Goal: Information Seeking & Learning: Find specific page/section

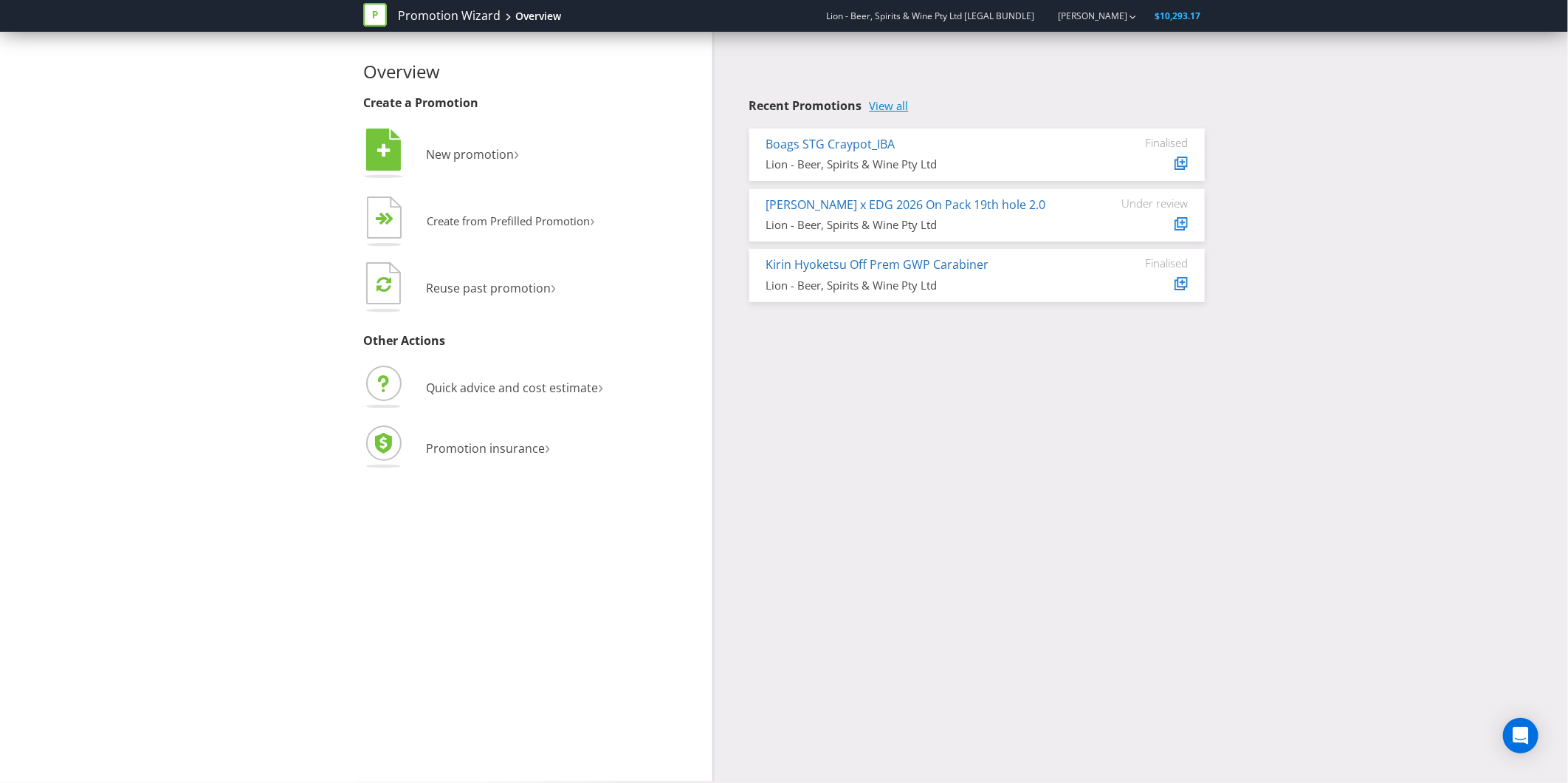
click at [890, 108] on link "View all" at bounding box center [888, 106] width 39 height 13
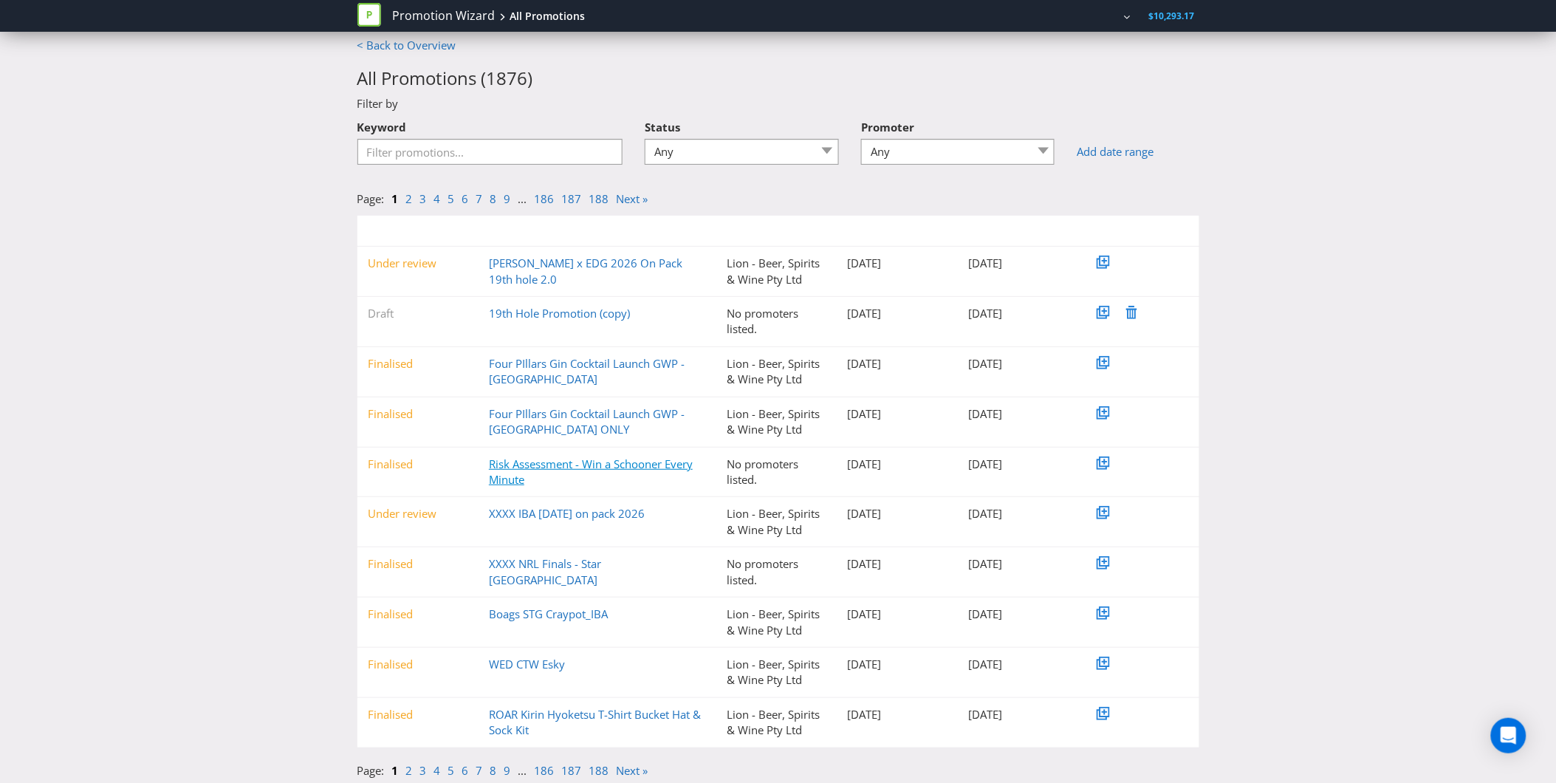
scroll to position [13, 0]
click at [409, 766] on link "2" at bounding box center [409, 767] width 7 height 15
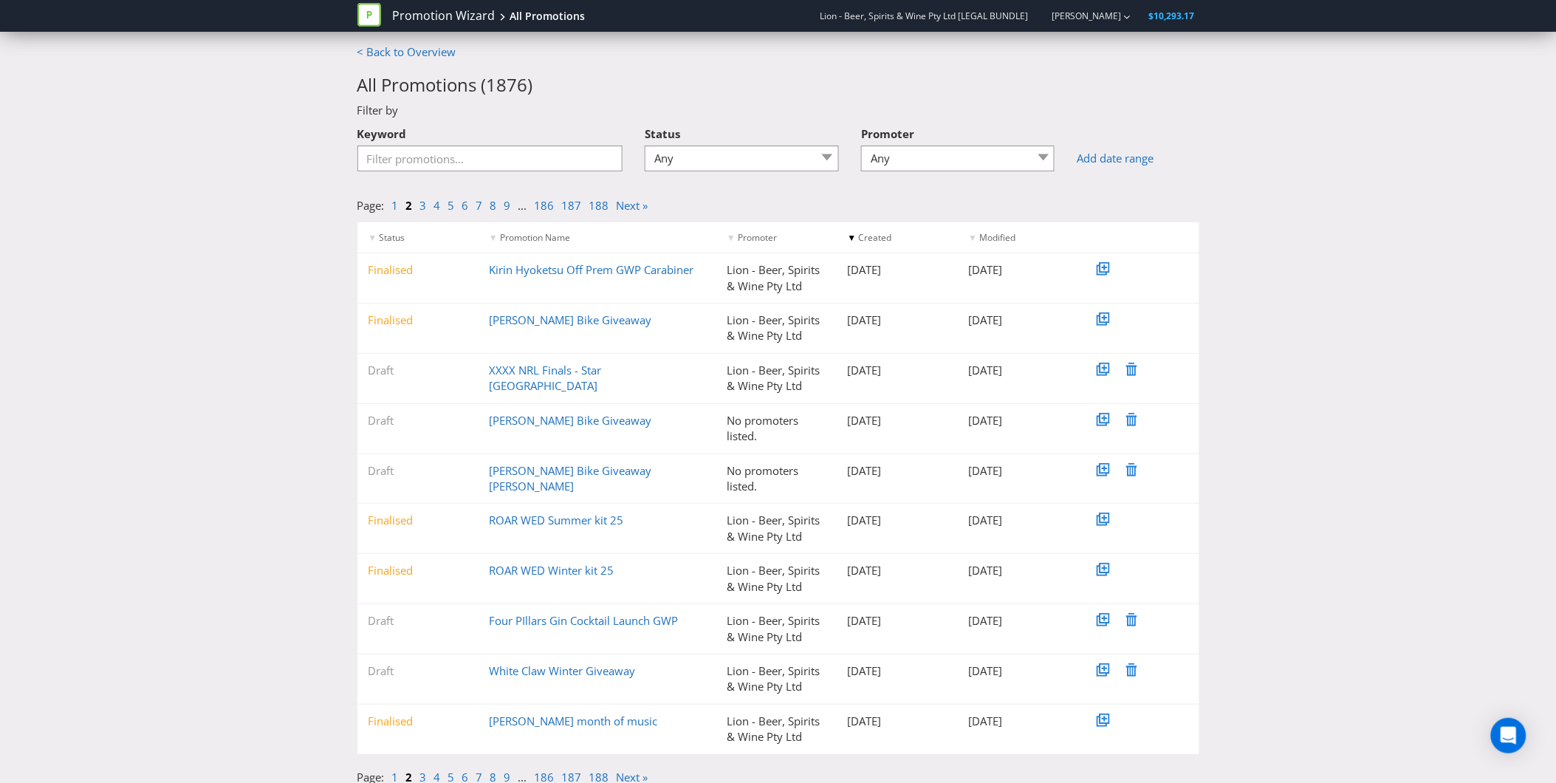
scroll to position [0, 0]
click at [462, 155] on input "Keyword" at bounding box center [490, 161] width 266 height 26
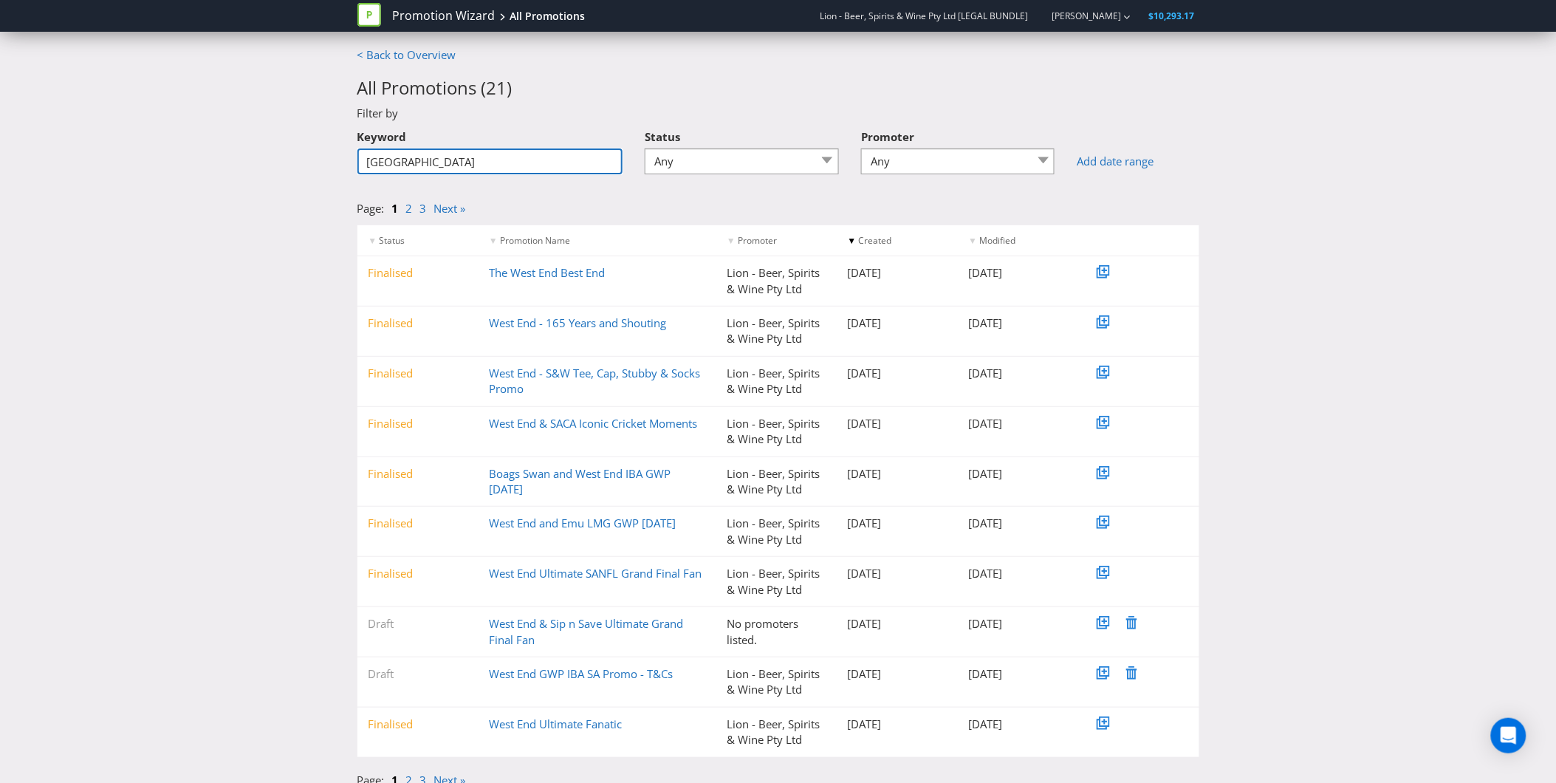
click at [462, 155] on input "[GEOGRAPHIC_DATA]" at bounding box center [490, 161] width 266 height 26
type input "w"
type input "wed"
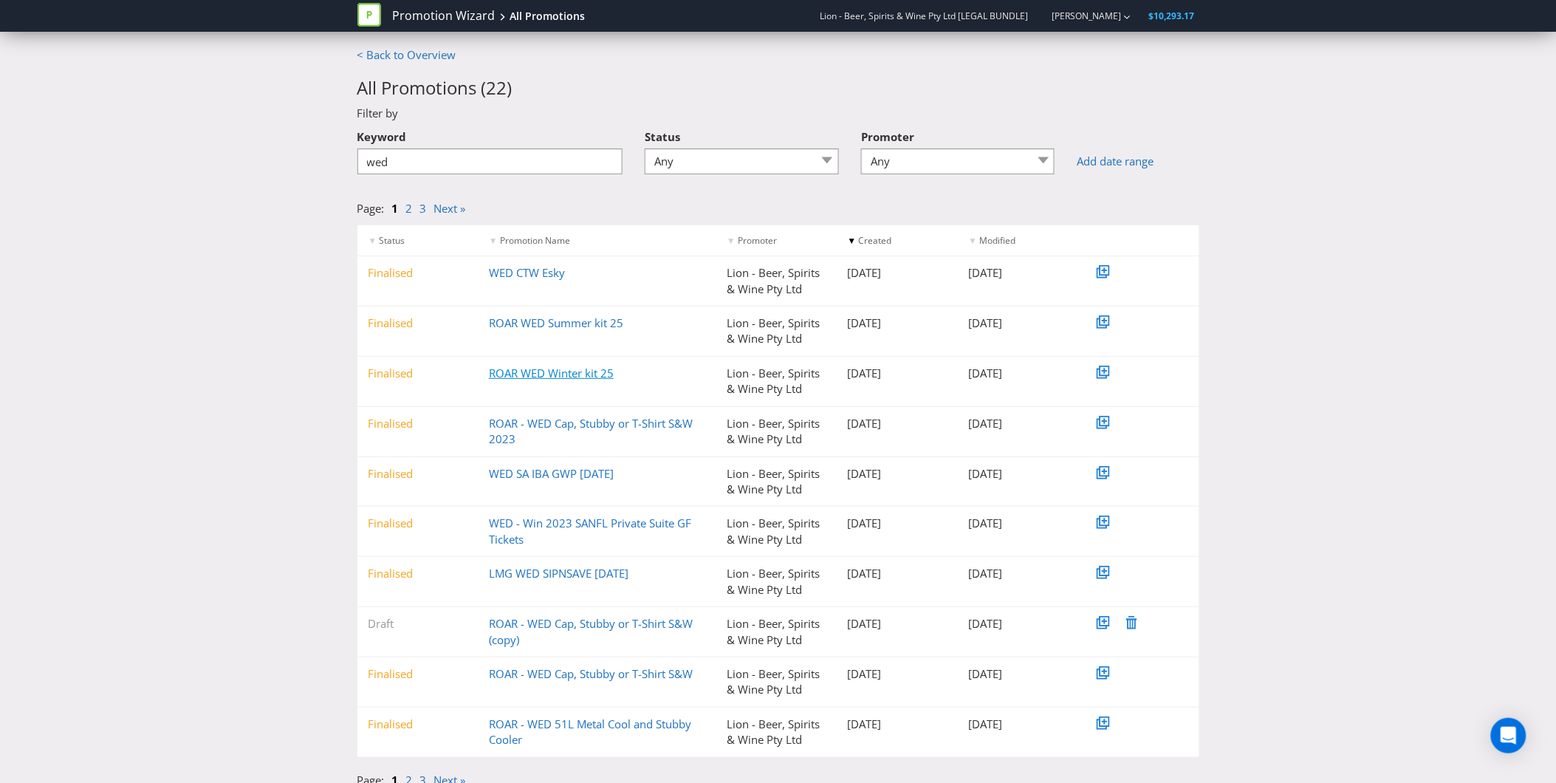
click at [567, 372] on link "ROAR WED Winter kit 25" at bounding box center [551, 373] width 125 height 15
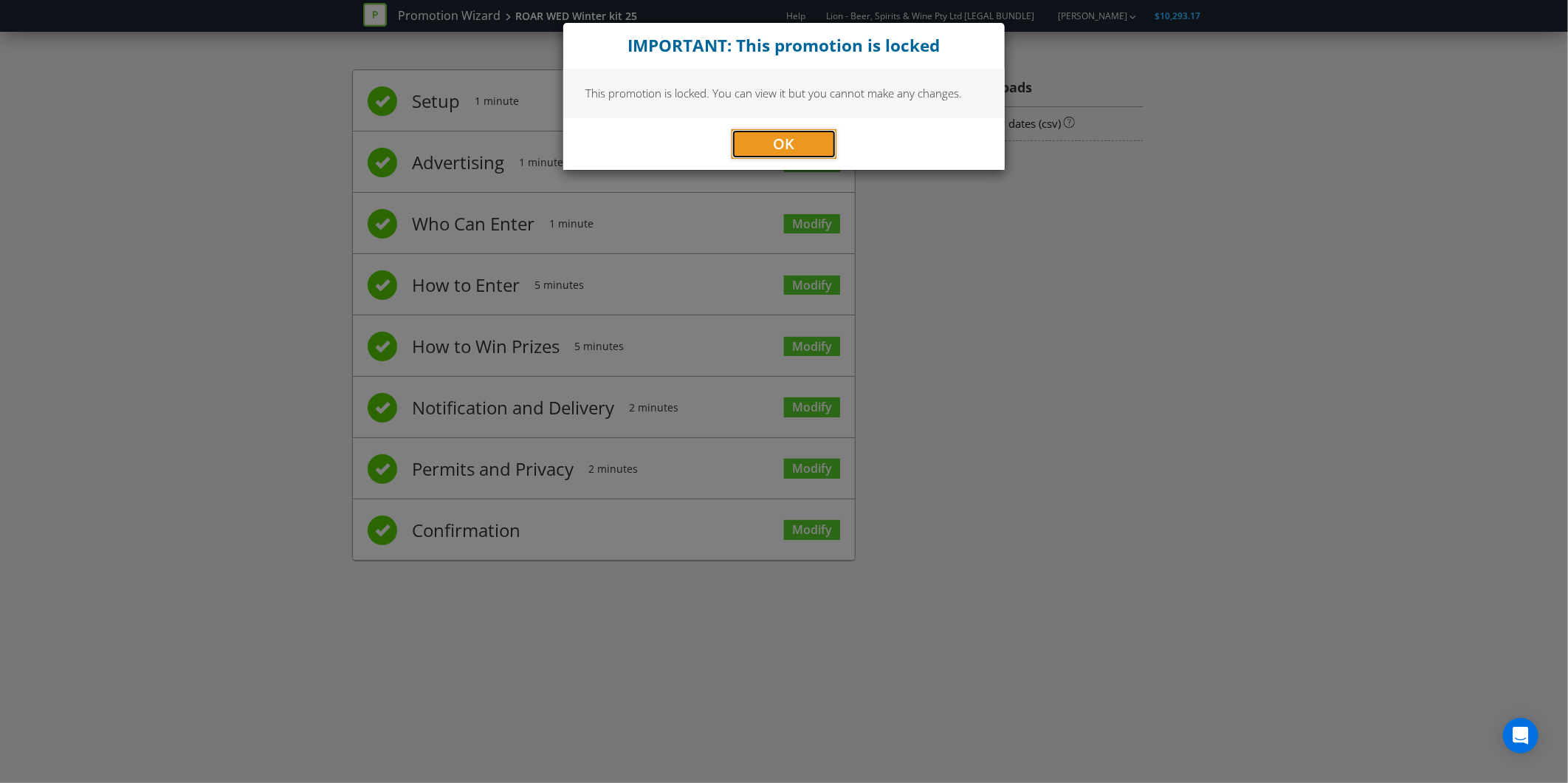
click at [784, 141] on span "OK" at bounding box center [784, 144] width 21 height 20
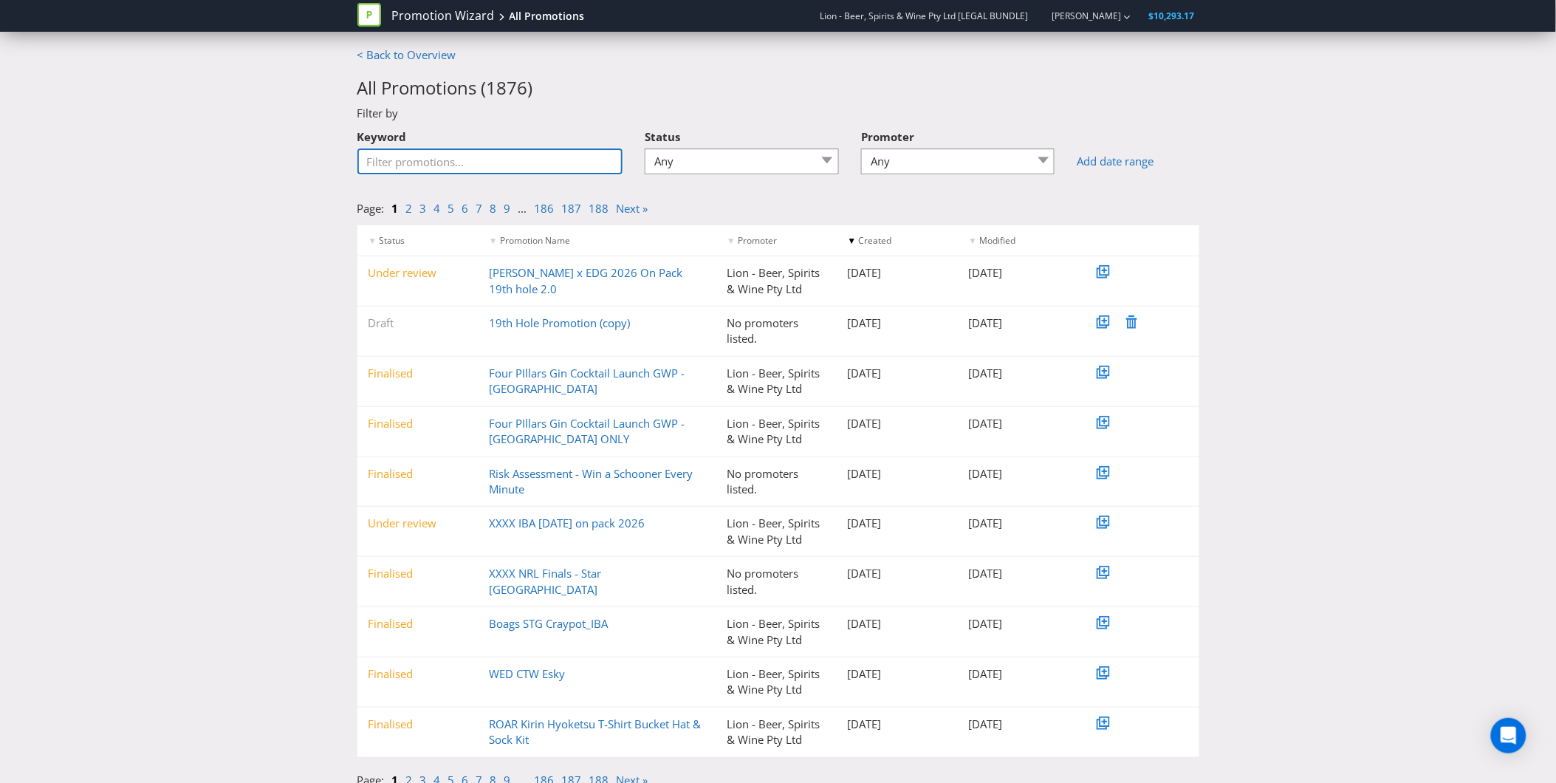
click at [496, 168] on input "Keyword" at bounding box center [490, 161] width 266 height 26
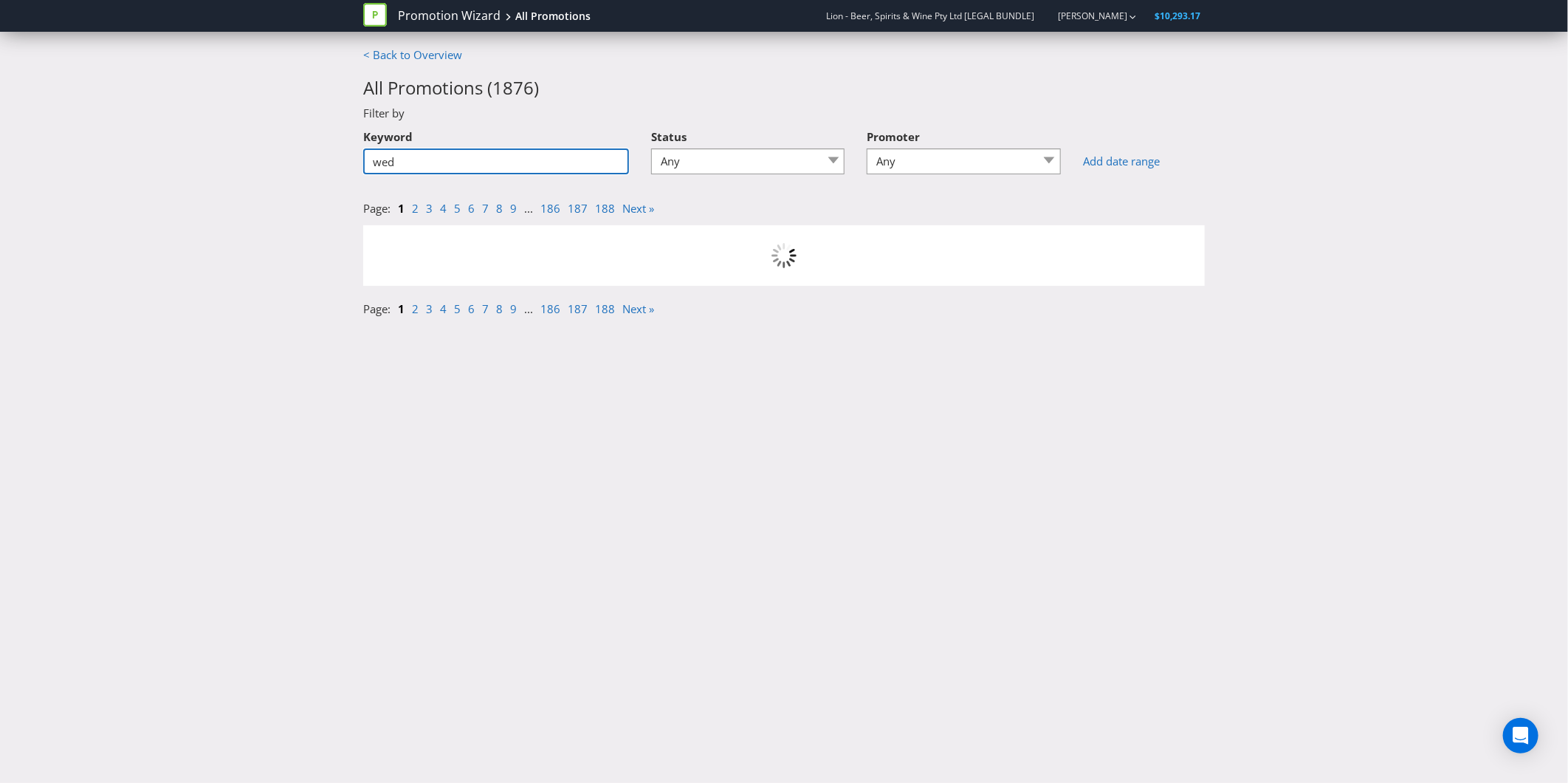
type input "wed"
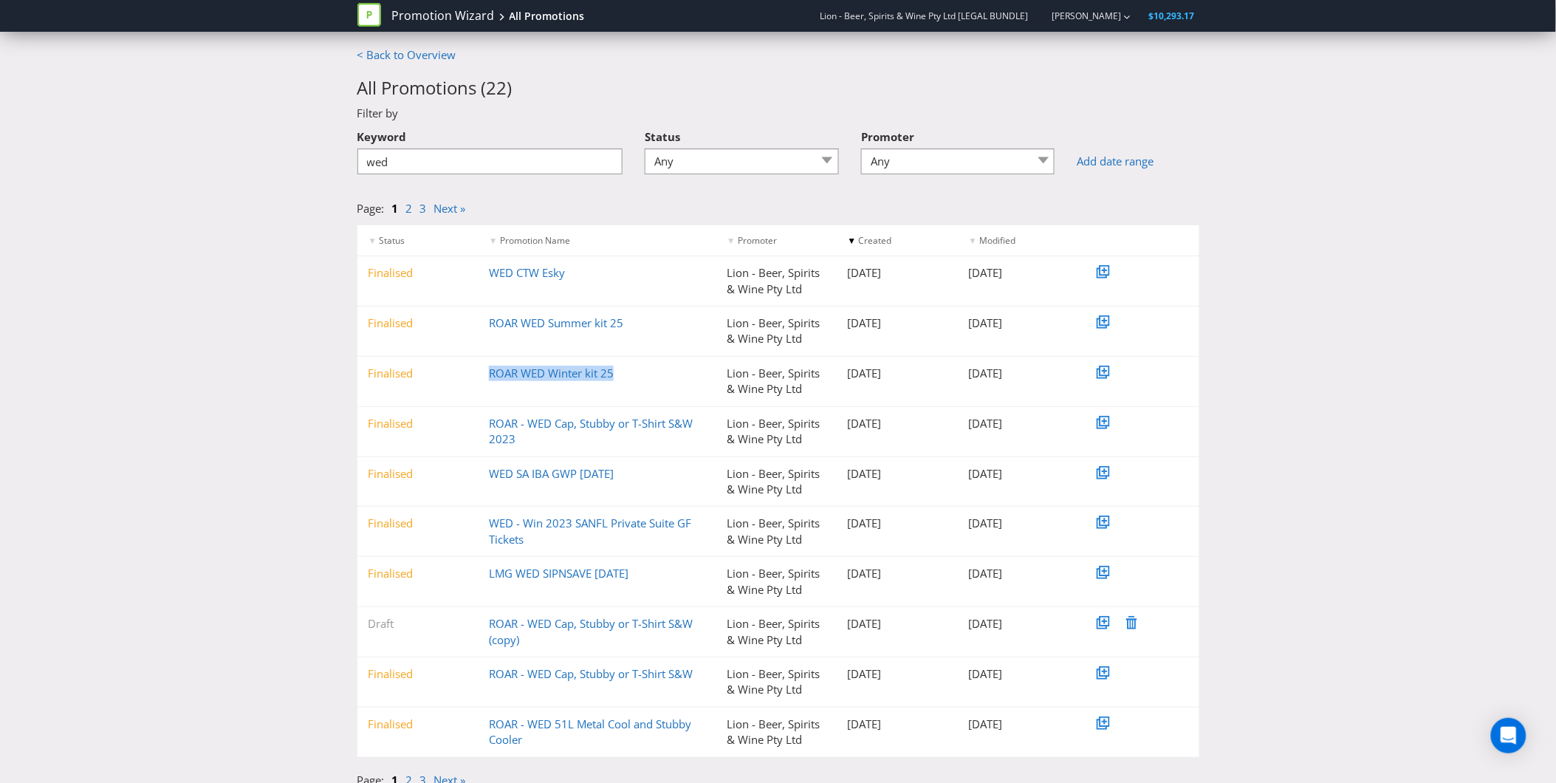
drag, startPoint x: 639, startPoint y: 372, endPoint x: 443, endPoint y: 392, distance: 196.8
click at [478, 382] on div "Finalised ROAR WED Winter kit 25 Lion - Beer, Spirits & Wine Pty Ltd [DATE] [DA…" at bounding box center [778, 381] width 842 height 49
copy link "ROAR WED Winter kit 25"
